Goal: Browse casually

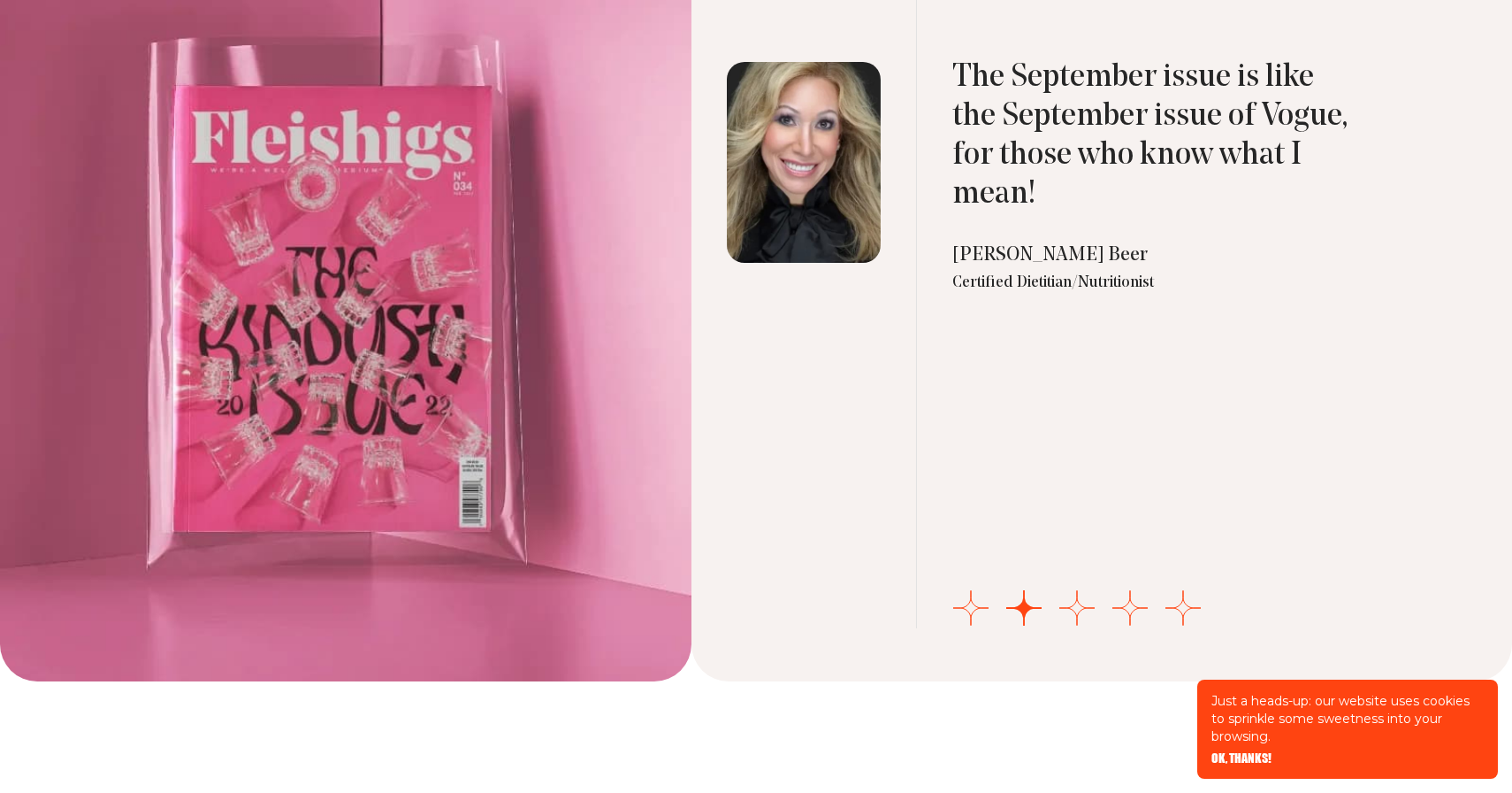
scroll to position [5885, 0]
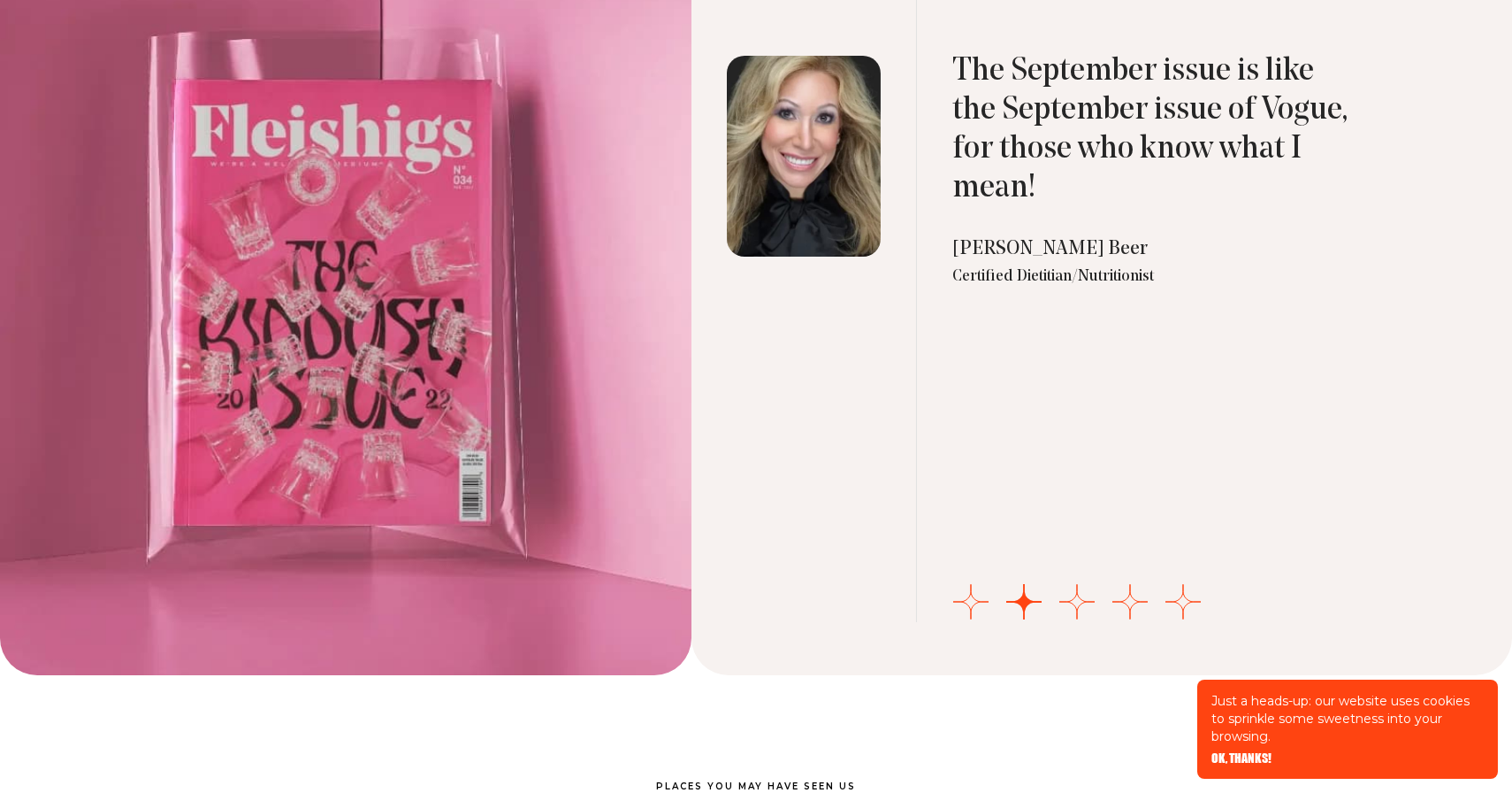
click at [1243, 749] on div "Just a heads-up: our website uses cookies to sprinkle some sweetness into your …" at bounding box center [1348, 729] width 301 height 99
click at [1232, 752] on span "OK, THANKS!" at bounding box center [1241, 745] width 60 height 13
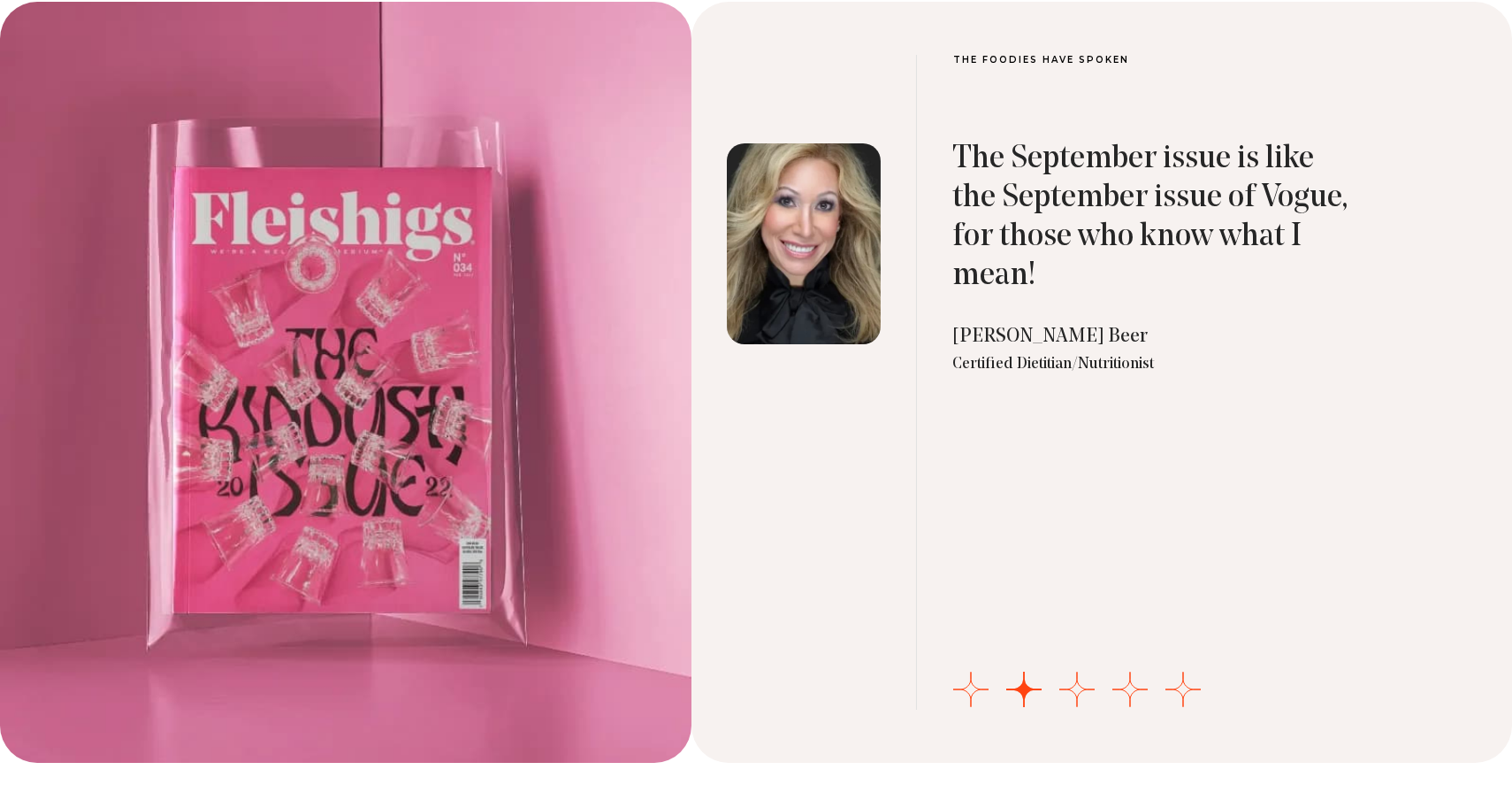
scroll to position [5799, 0]
click at [1081, 690] on button "Go to slide 3" at bounding box center [1078, 688] width 36 height 36
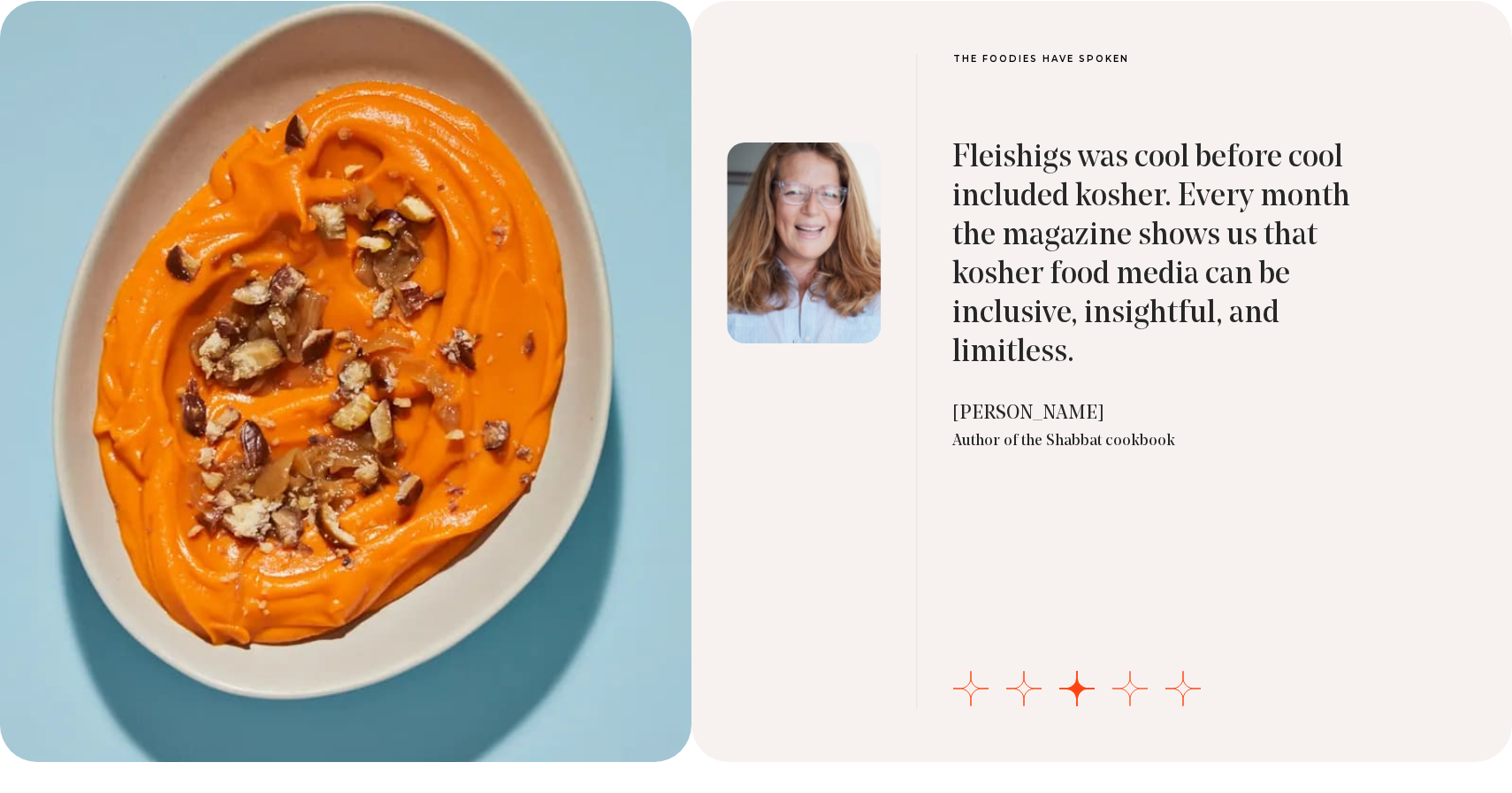
click at [1126, 686] on button "Go to slide 4" at bounding box center [1130, 688] width 36 height 36
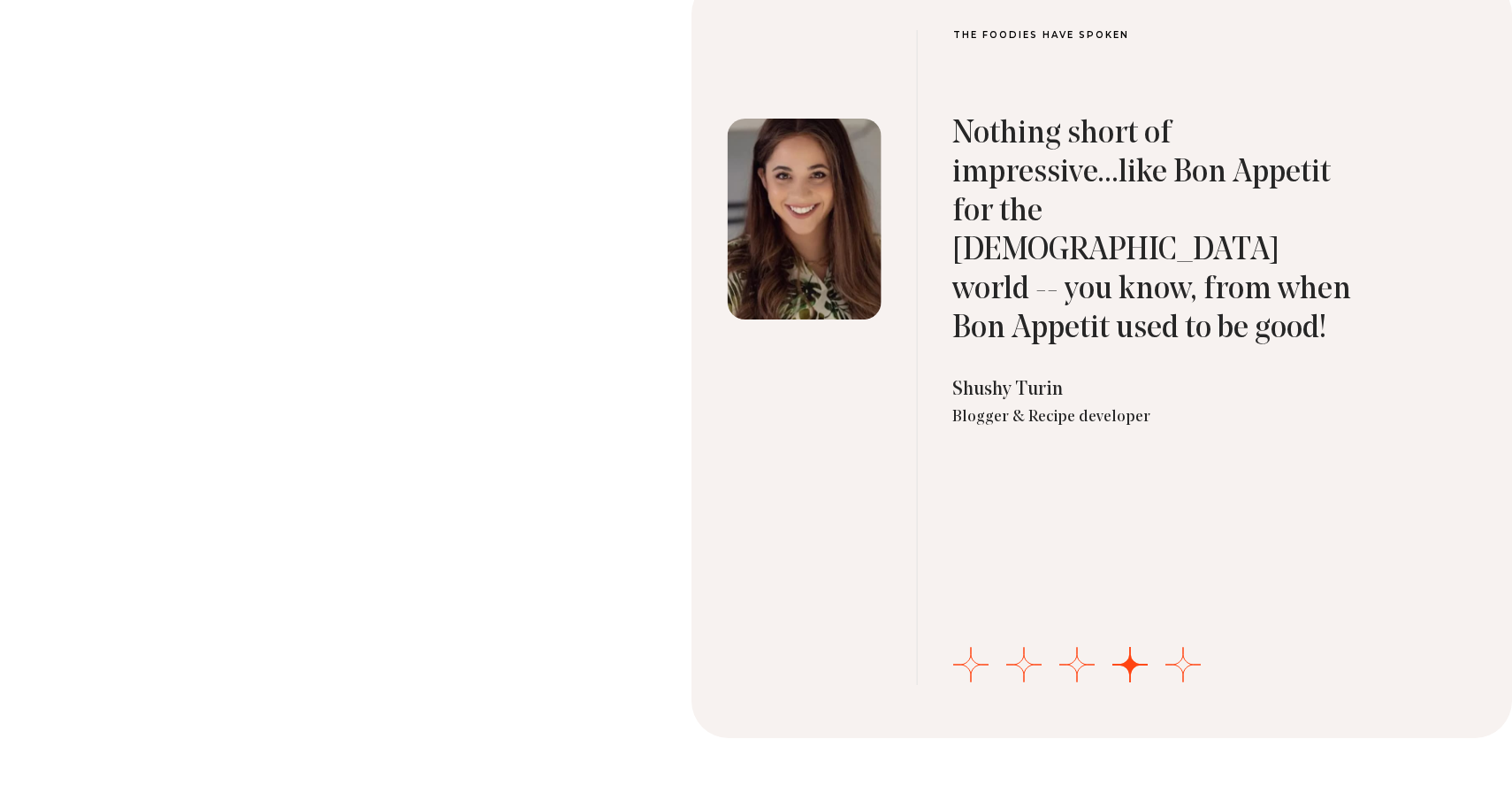
scroll to position [5848, 0]
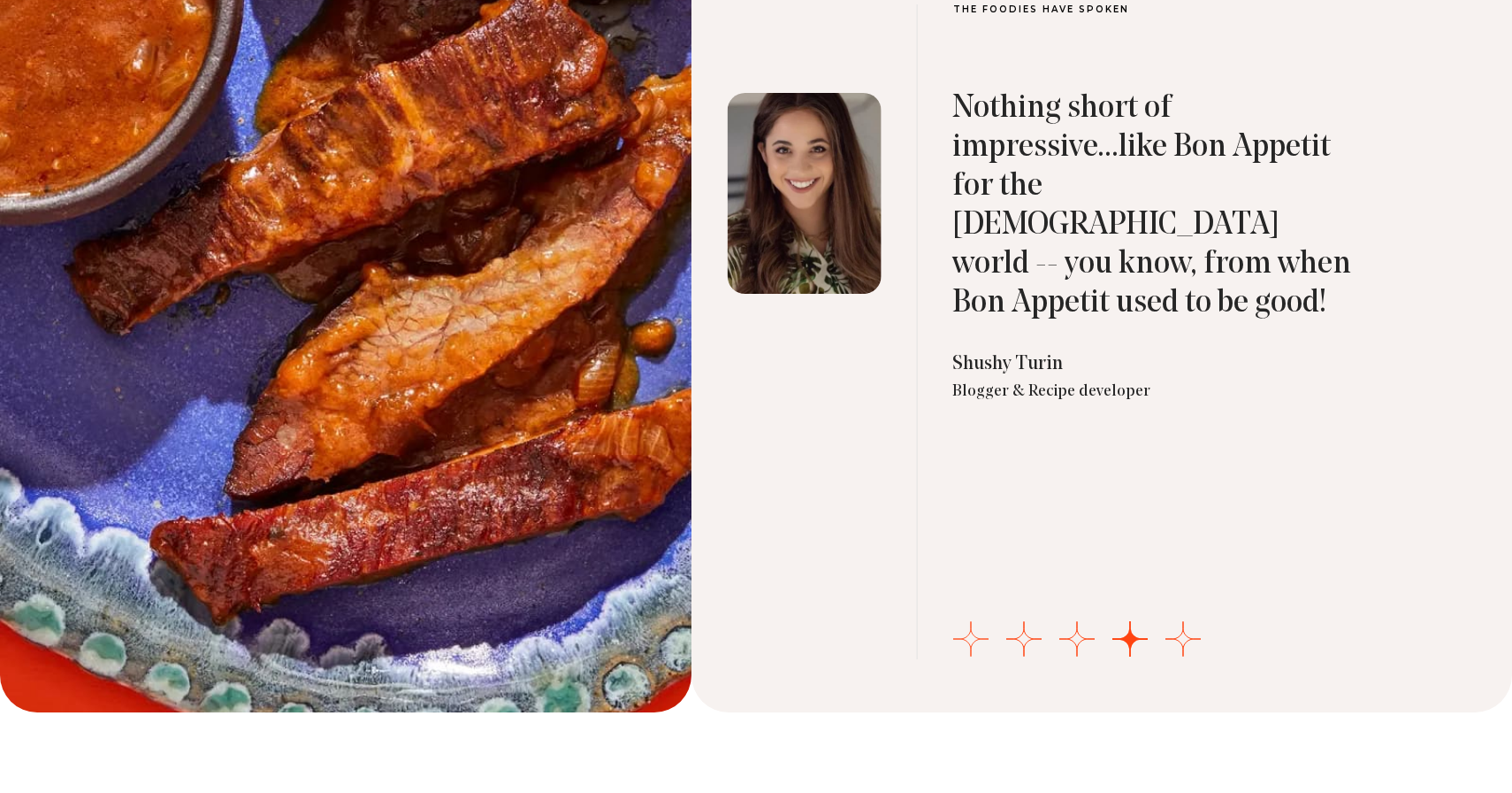
click at [977, 629] on button "Go to slide 1" at bounding box center [971, 639] width 36 height 36
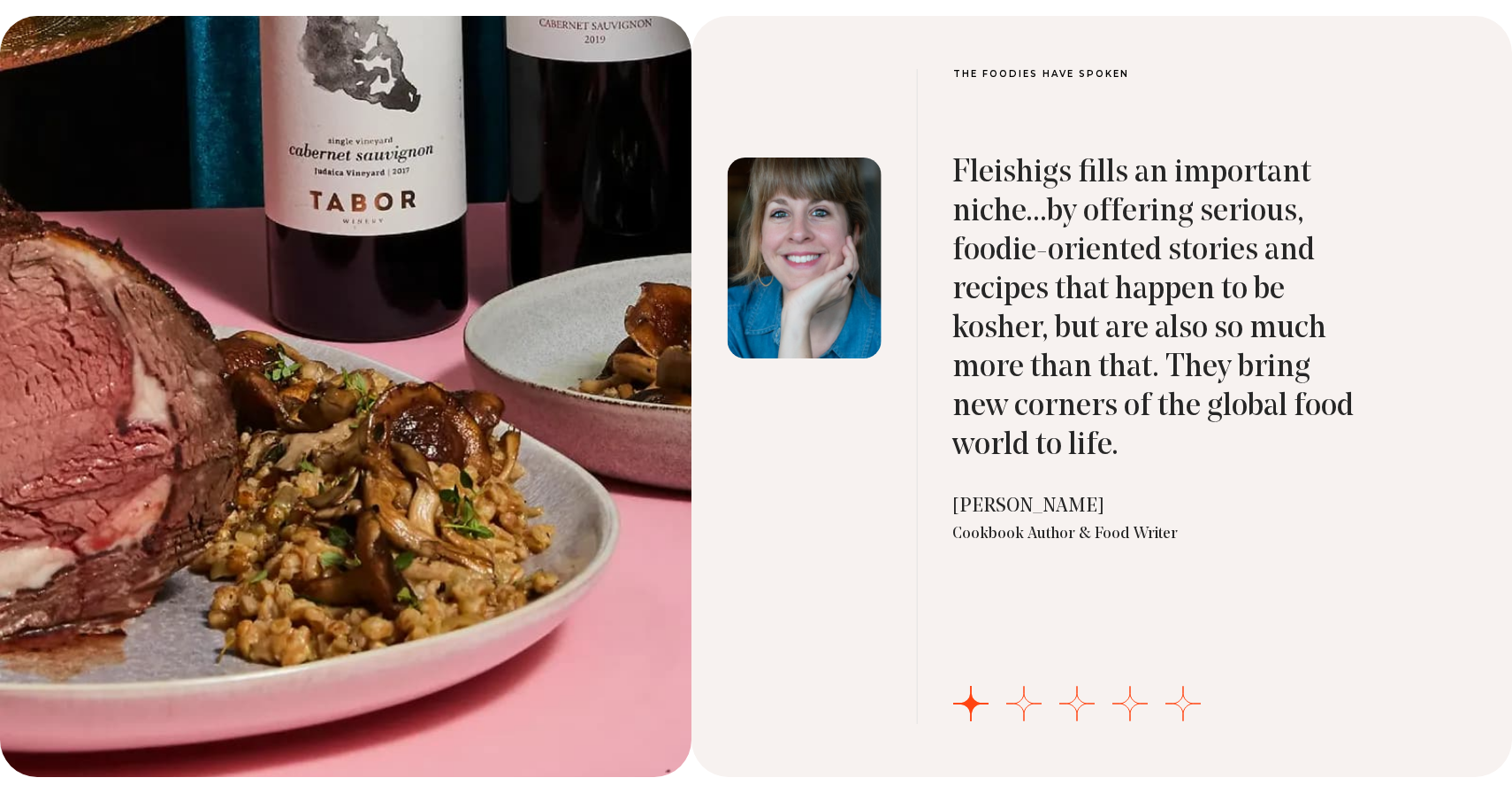
scroll to position [5787, 0]
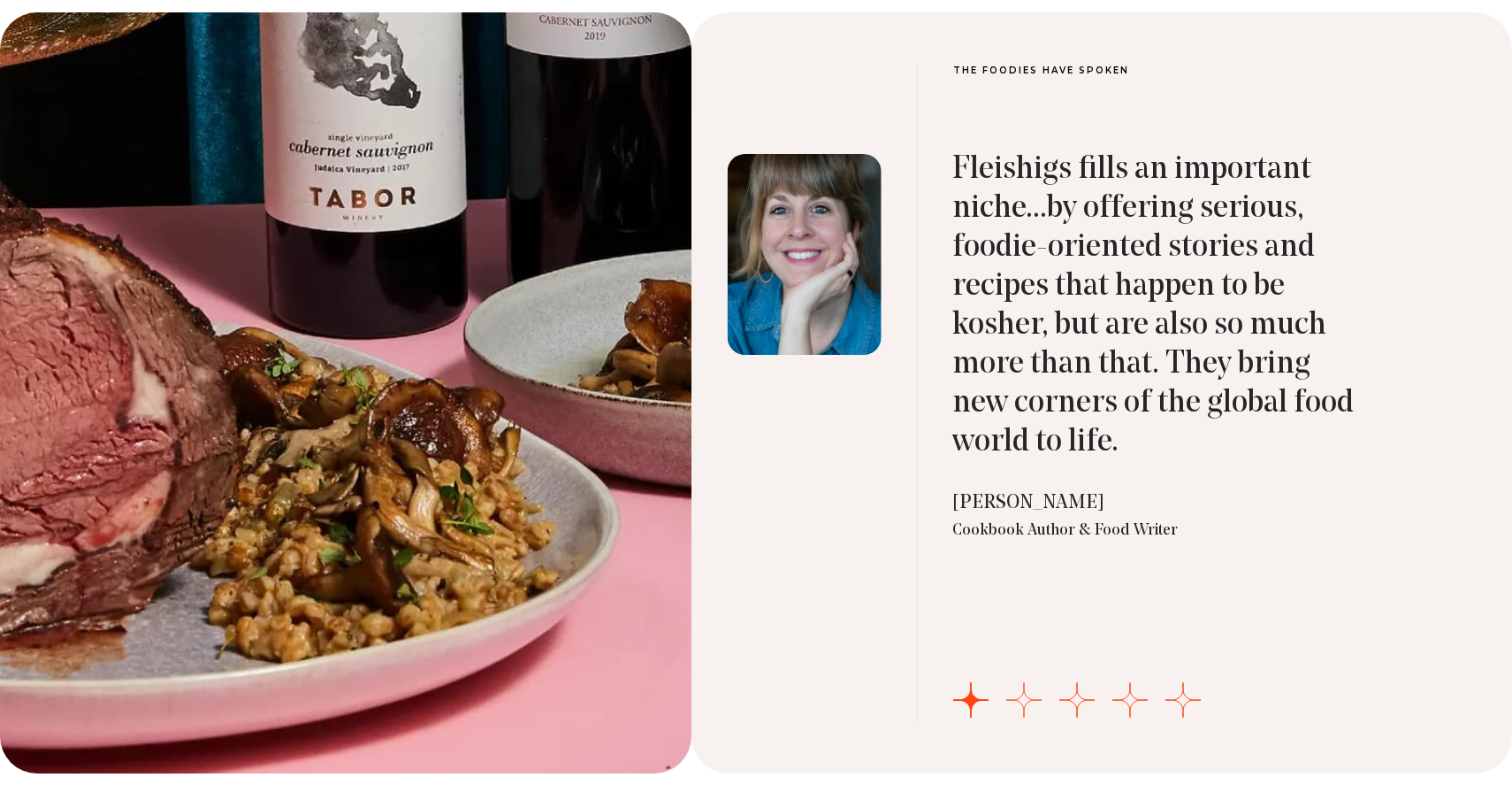
click at [1022, 693] on button "Go to slide 2" at bounding box center [1024, 700] width 36 height 36
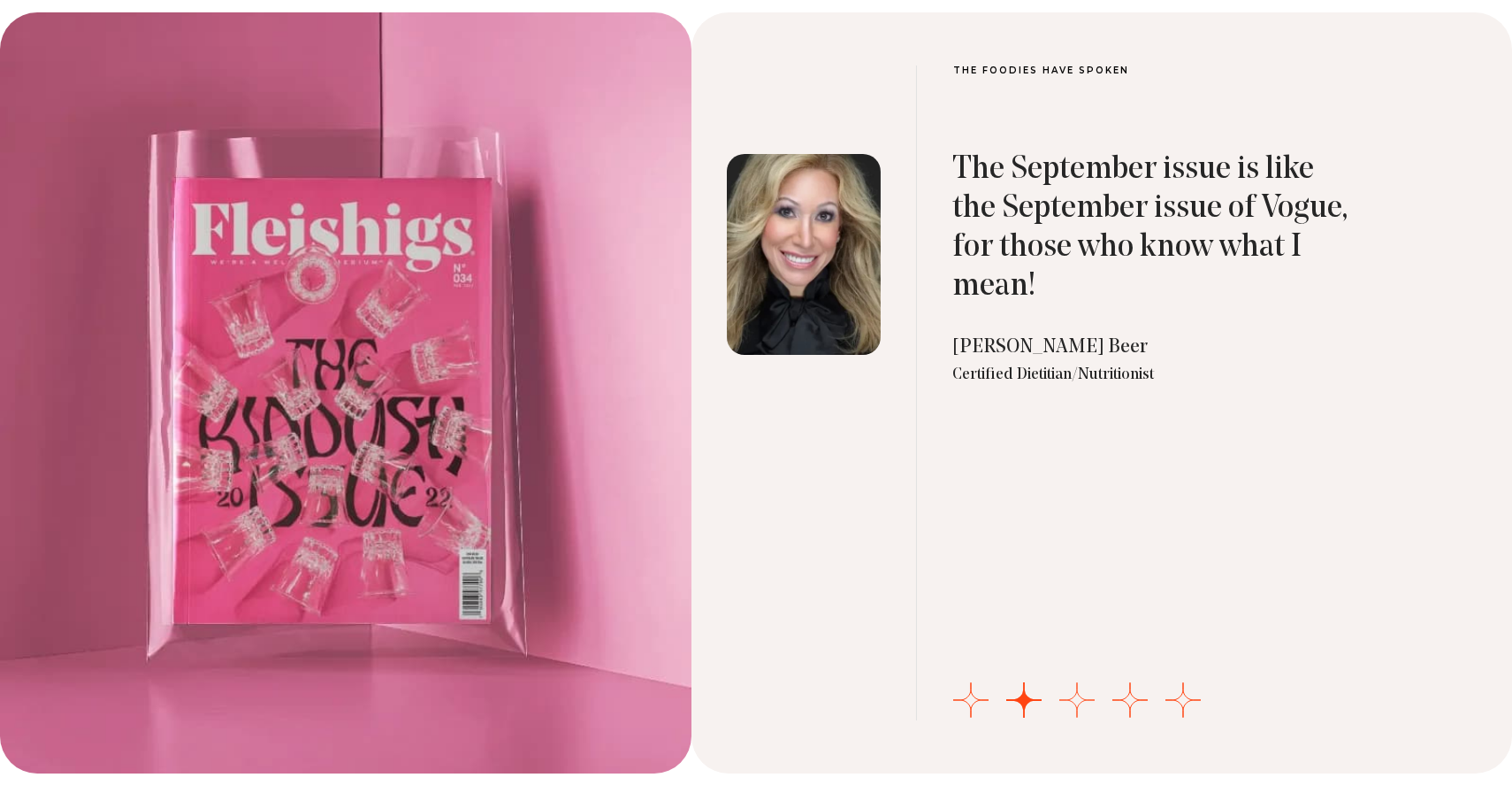
click at [1088, 695] on button "Go to slide 3" at bounding box center [1078, 700] width 36 height 36
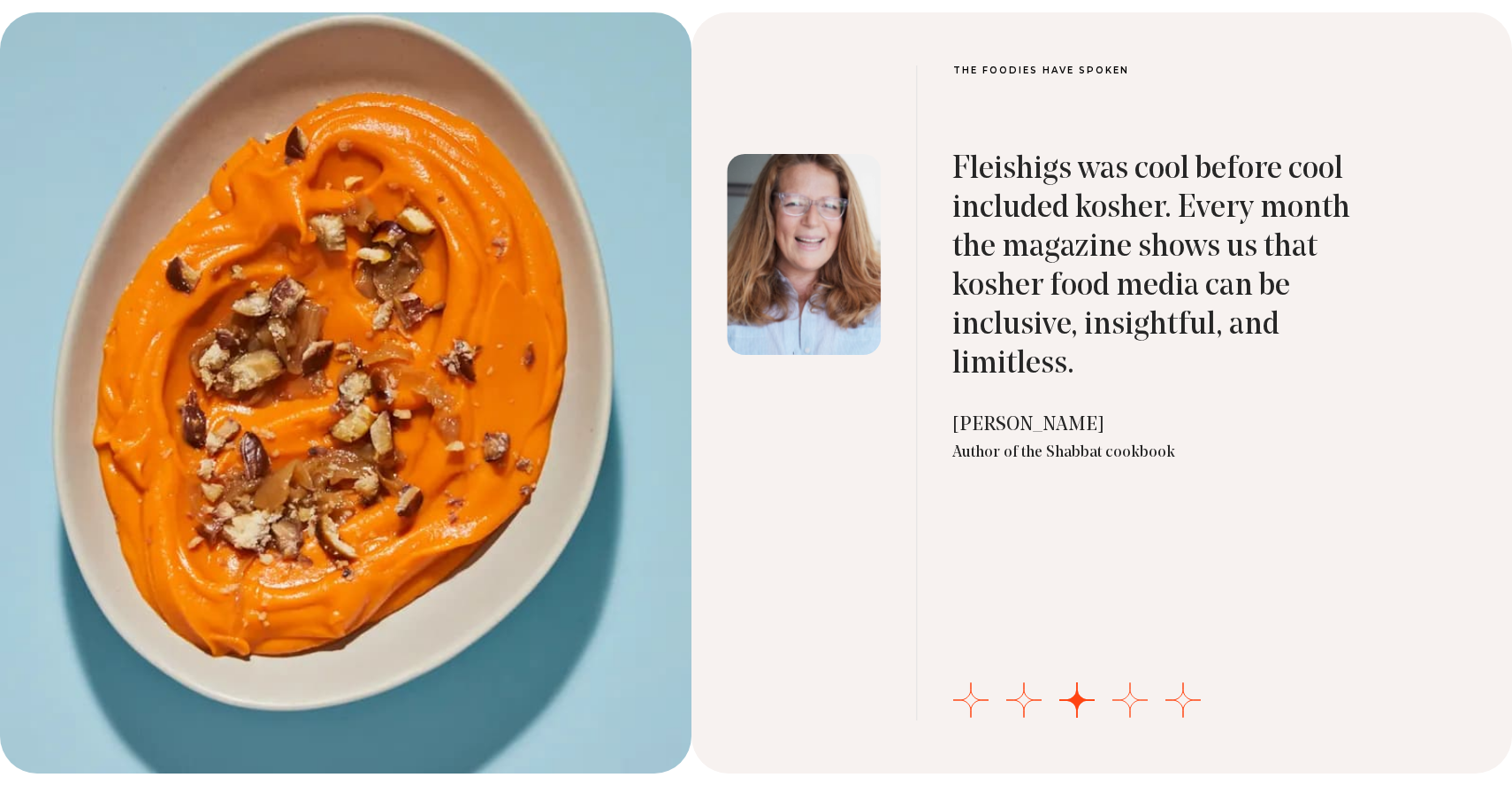
click at [1133, 694] on button "Go to slide 4" at bounding box center [1130, 700] width 36 height 36
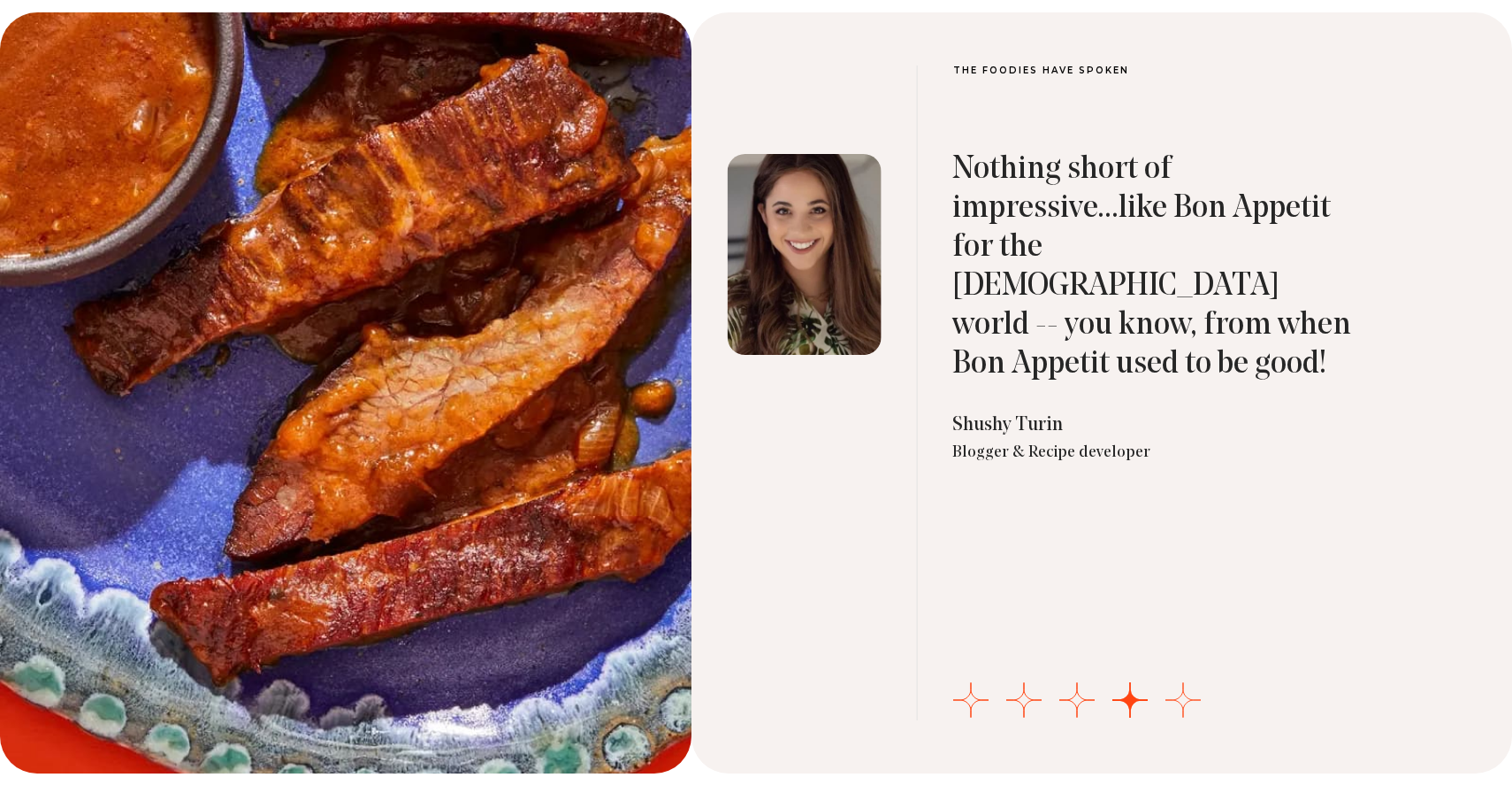
click at [1187, 683] on button "Go to slide 5" at bounding box center [1183, 700] width 36 height 36
